Goal: Find specific page/section

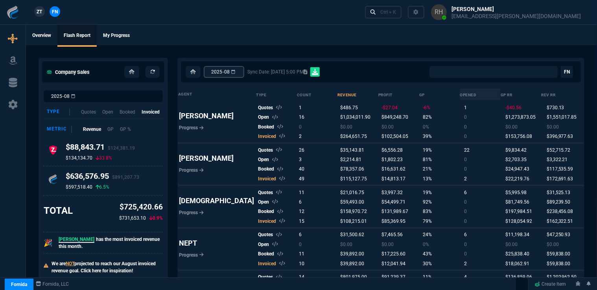
click at [244, 73] on input "2025-08" at bounding box center [224, 72] width 41 height 12
type input "2025-07"
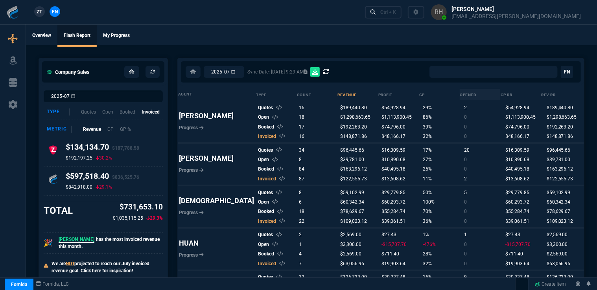
select select "0:"
click at [244, 74] on input "2025-07" at bounding box center [224, 72] width 41 height 12
type input "2025-06"
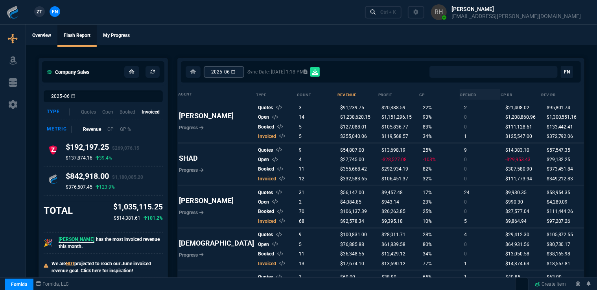
select select "0:"
click at [41, 37] on link "Overview" at bounding box center [41, 36] width 31 height 22
select select "16: [PERSON_NAME]"
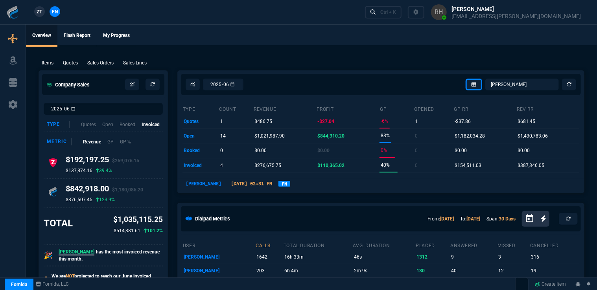
click at [37, 10] on span "ZT" at bounding box center [40, 11] width 6 height 7
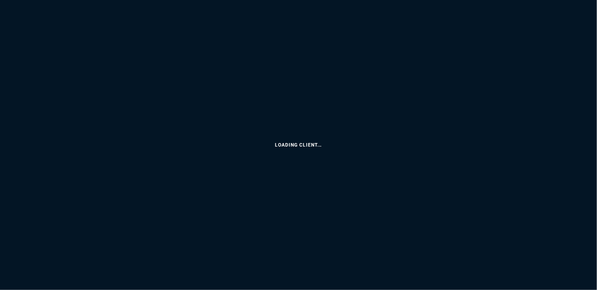
select select "16: [PERSON_NAME]"
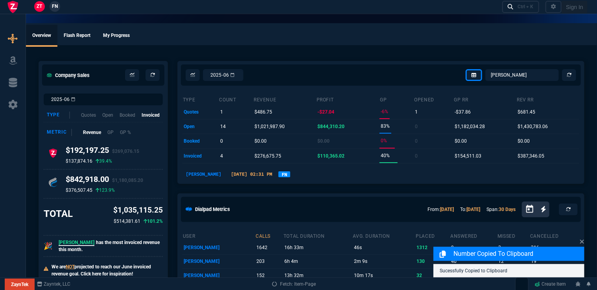
select select
